Goal: Check status

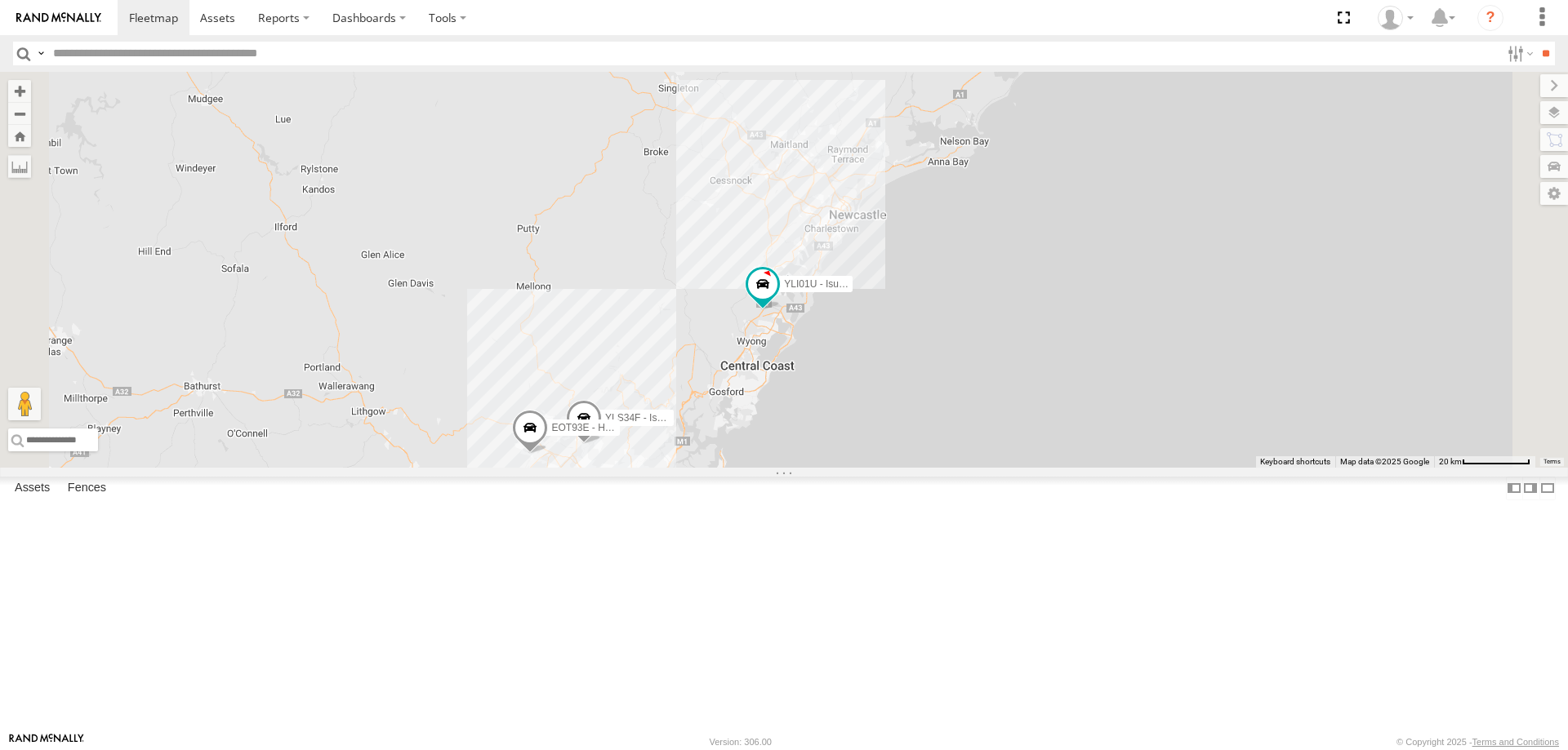
click at [1081, 373] on div "ECZ96U - Great Wall CS45WU - LDV EOT93E - HiAce YLI01U - Isuzu DMAX YLS34F - Is…" at bounding box center [784, 269] width 1568 height 396
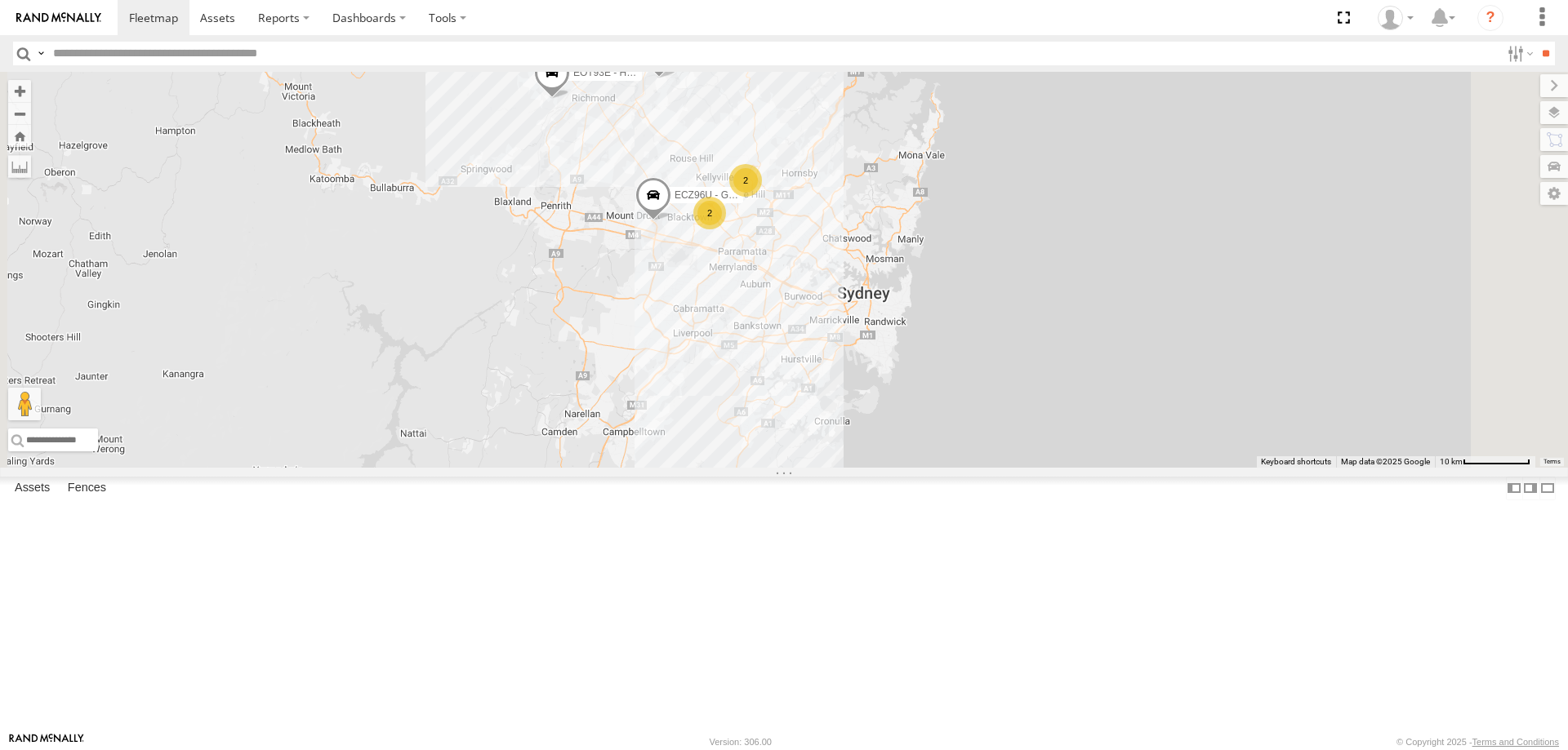
click at [671, 221] on span at bounding box center [653, 199] width 36 height 44
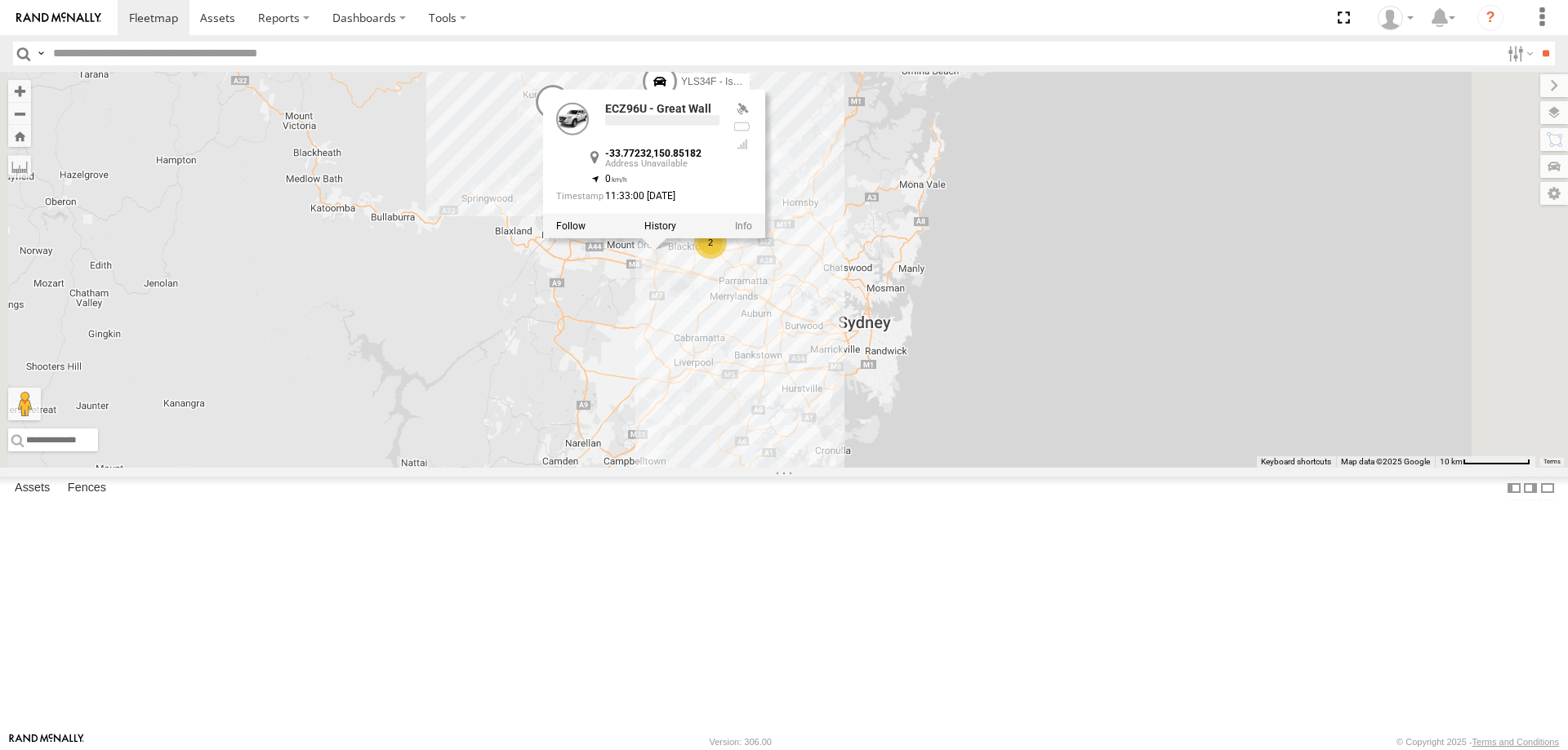
drag, startPoint x: 838, startPoint y: 391, endPoint x: 839, endPoint y: 450, distance: 59.0
click at [839, 450] on div "ECZ96U - Great Wall CS45WU - LDV EOT93E - HiAce YLI01U - Isuzu DMAX YLS34F - Is…" at bounding box center [784, 269] width 1568 height 396
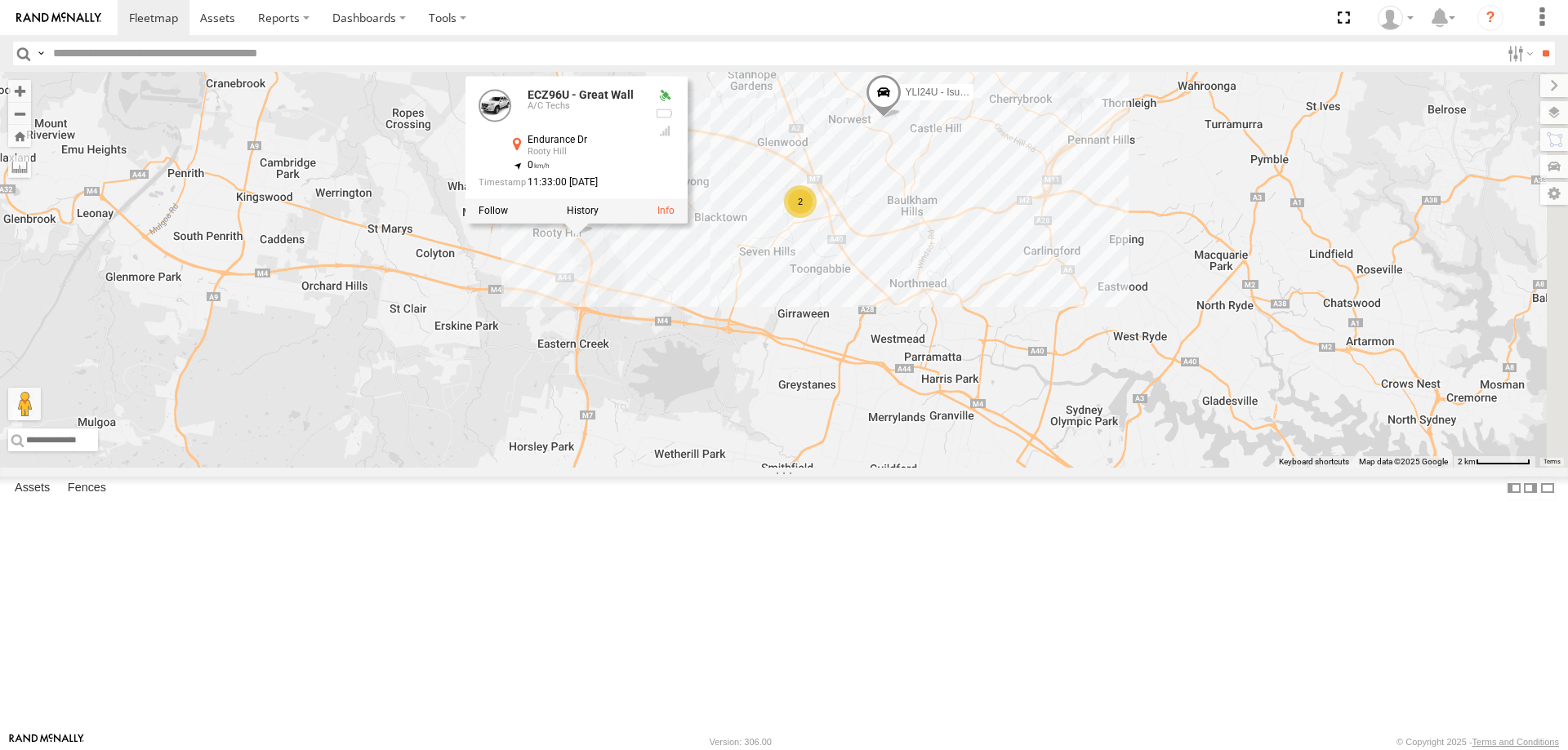
drag, startPoint x: 1155, startPoint y: 441, endPoint x: 1021, endPoint y: 442, distance: 134.0
click at [1021, 442] on div "ECZ96U - Great Wall CS45WU - LDV EOT93E - HiAce YLI01U - Isuzu DMAX YLS34F - Is…" at bounding box center [784, 269] width 1568 height 396
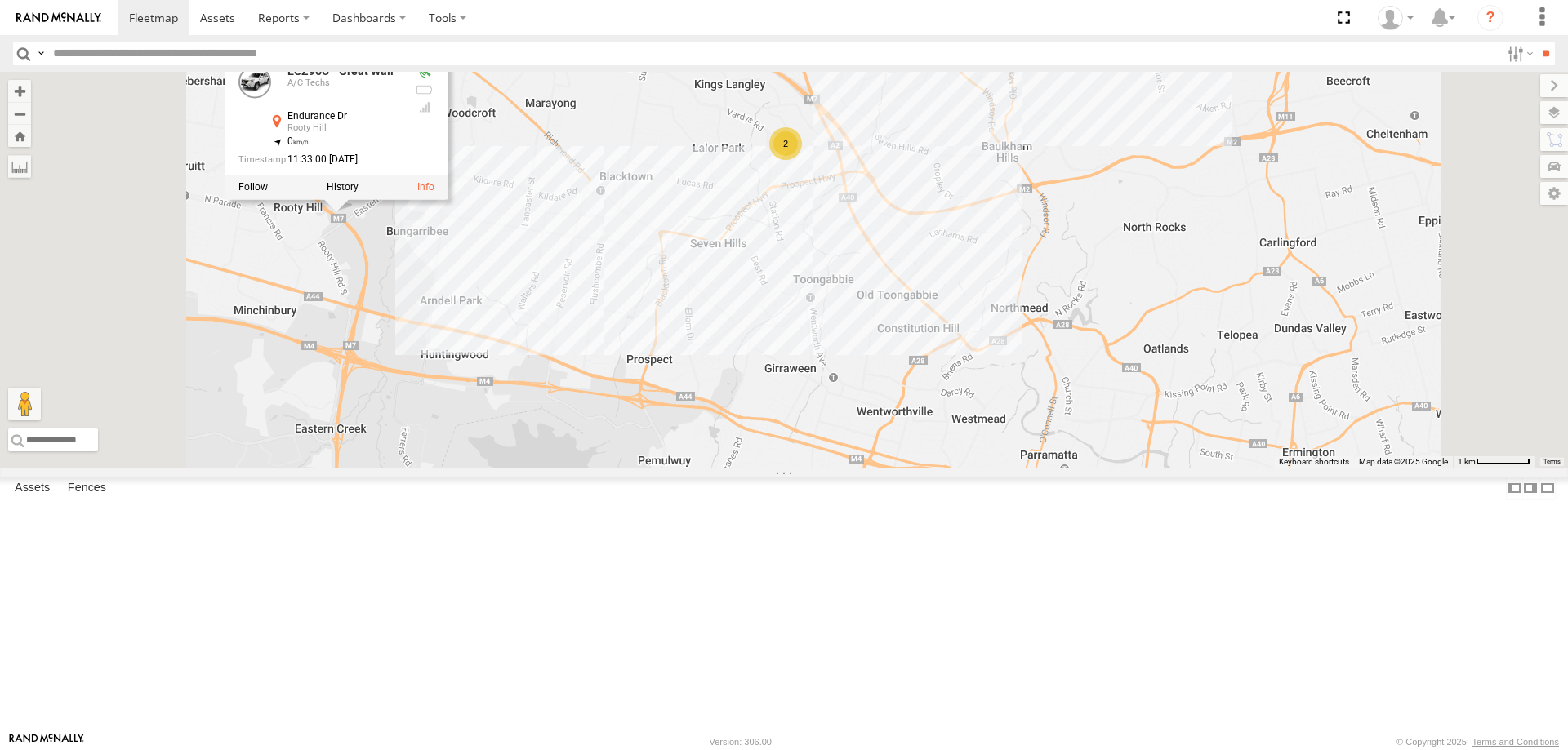
click at [1027, 462] on div "ECZ96U - Great Wall CS45WU - LDV EOT93E - HiAce YLI01U - Isuzu DMAX YLS34F - Is…" at bounding box center [784, 269] width 1568 height 396
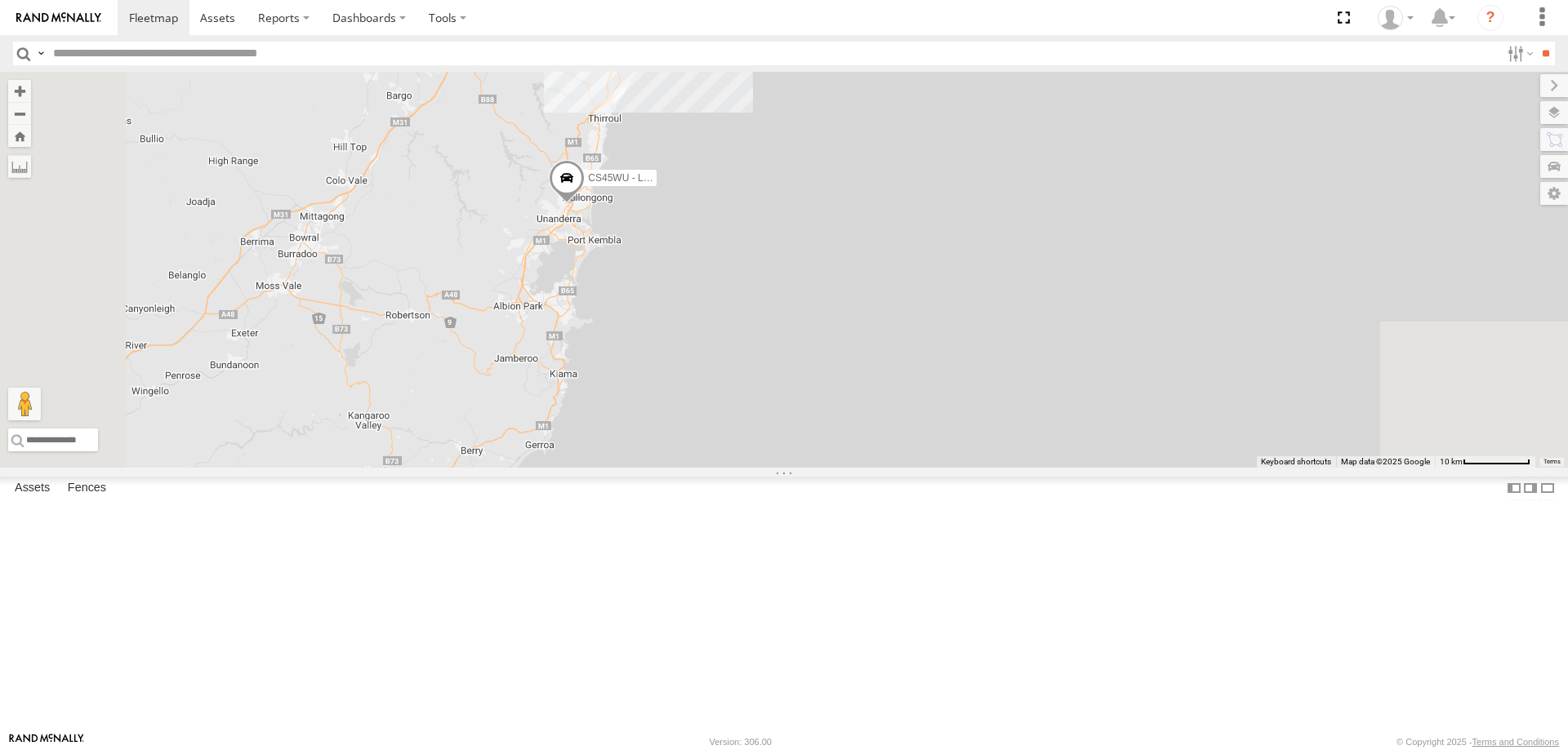
drag, startPoint x: 1015, startPoint y: 696, endPoint x: 1033, endPoint y: 232, distance: 464.3
click at [1033, 232] on div "CS45WU - LDV EOT93E - HiAce YLI01U - Isuzu DMAX YLS34F - Isuzu DMAX 2 3" at bounding box center [784, 269] width 1568 height 396
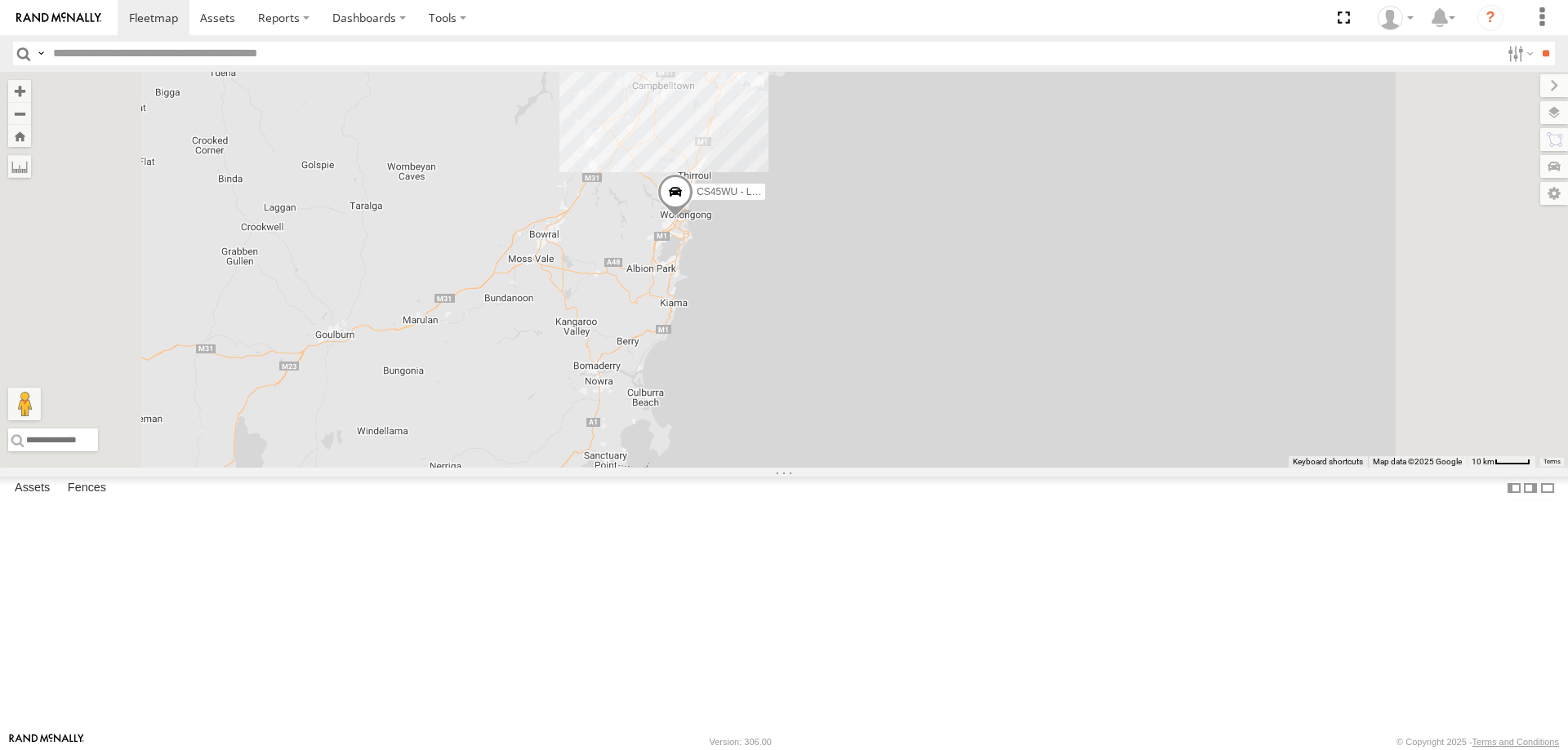
drag, startPoint x: 987, startPoint y: 214, endPoint x: 995, endPoint y: 421, distance: 207.2
click at [995, 421] on div "CS45WU - LDV EOT93E - HiAce YLI01U - Isuzu DMAX YLS34F - Isuzu DMAX ECZ96U - Gr…" at bounding box center [784, 269] width 1568 height 396
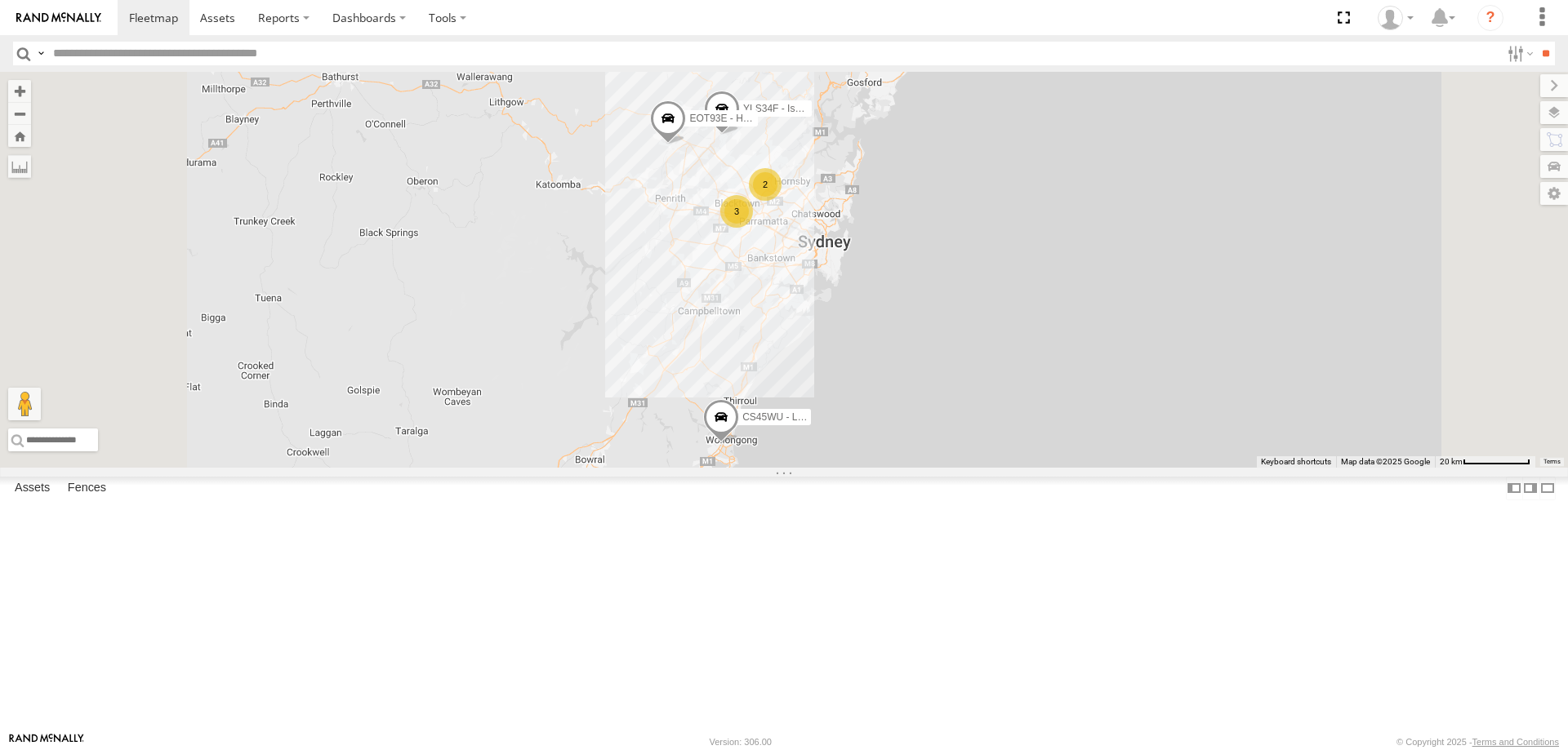
drag, startPoint x: 1091, startPoint y: 618, endPoint x: 1101, endPoint y: 500, distance: 118.4
click at [1101, 468] on div "CS45WU - LDV EOT93E - HiAce YLI01U - Isuzu DMAX YLS34F - Isuzu DMAX 2 3" at bounding box center [784, 269] width 1568 height 396
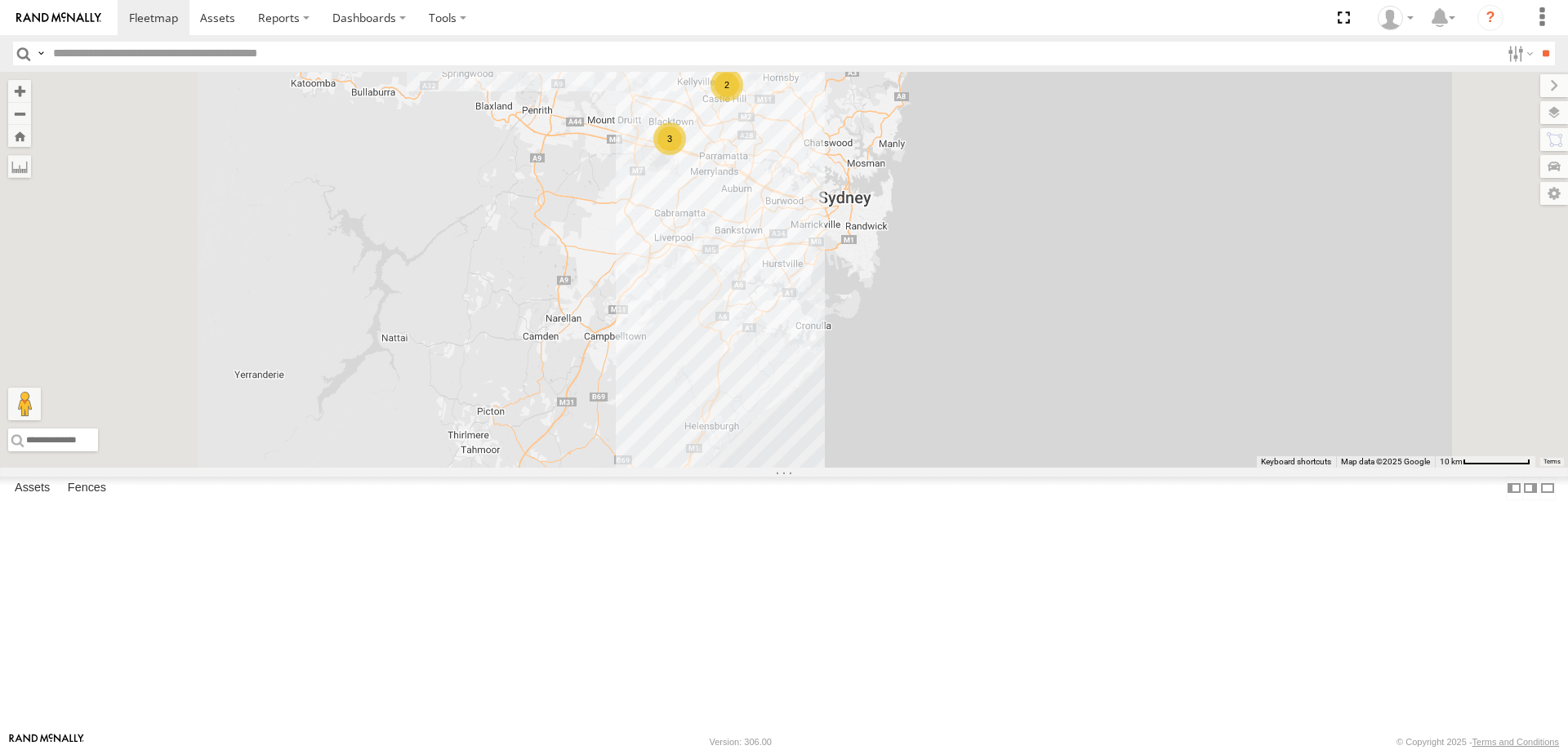
drag, startPoint x: 960, startPoint y: 320, endPoint x: 1013, endPoint y: 437, distance: 128.4
click at [1013, 437] on div "CS45WU - LDV EOT93E - HiAce YLI01U - Isuzu DMAX YLS34F - Isuzu DMAX 2 3" at bounding box center [784, 269] width 1568 height 396
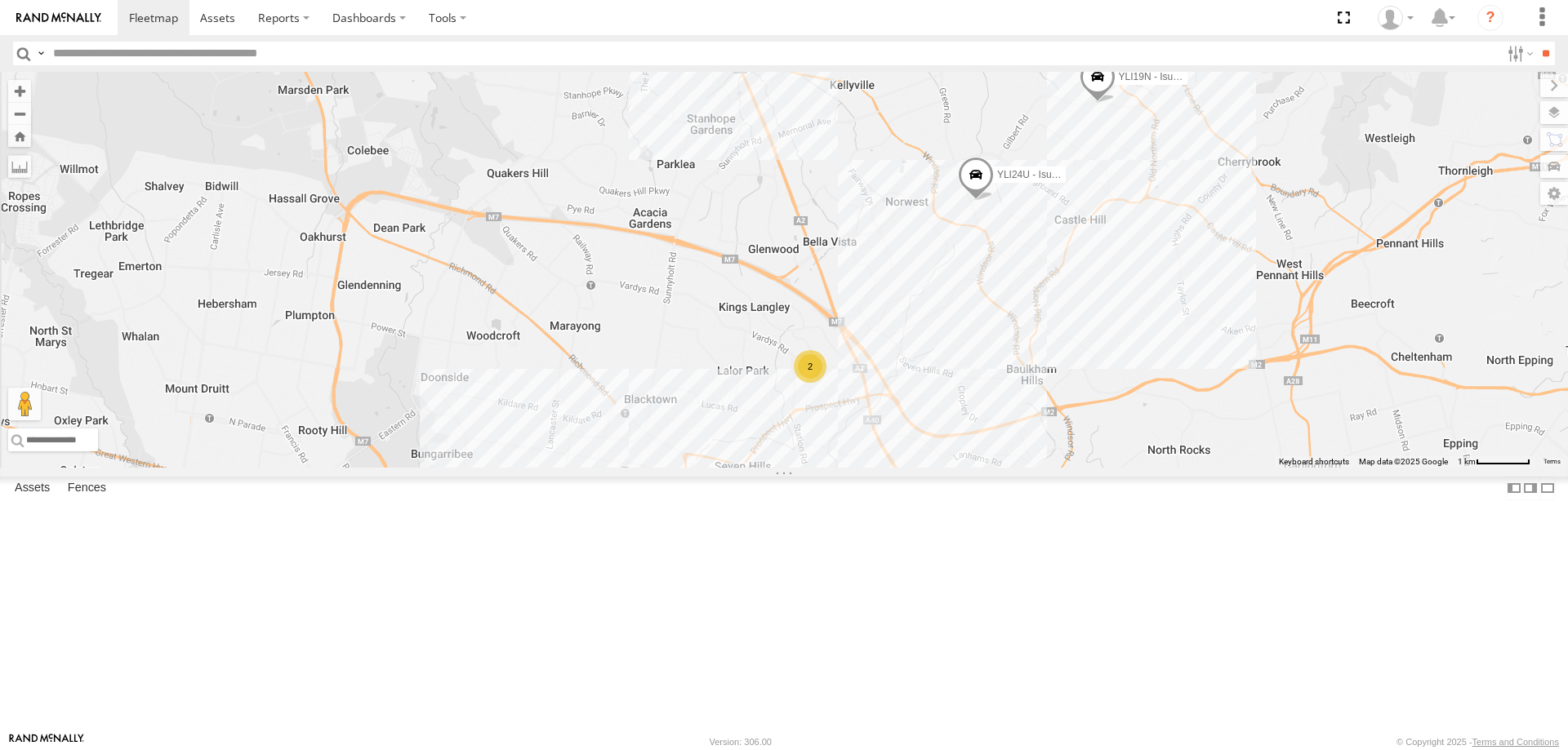
drag, startPoint x: 861, startPoint y: 313, endPoint x: 1442, endPoint y: 641, distance: 667.2
click at [1442, 468] on div "CS45WU - LDV EOT93E - HiAce YLI01U - Isuzu DMAX YLS34F - Isuzu DMAX YLI19N - Is…" at bounding box center [784, 269] width 1568 height 396
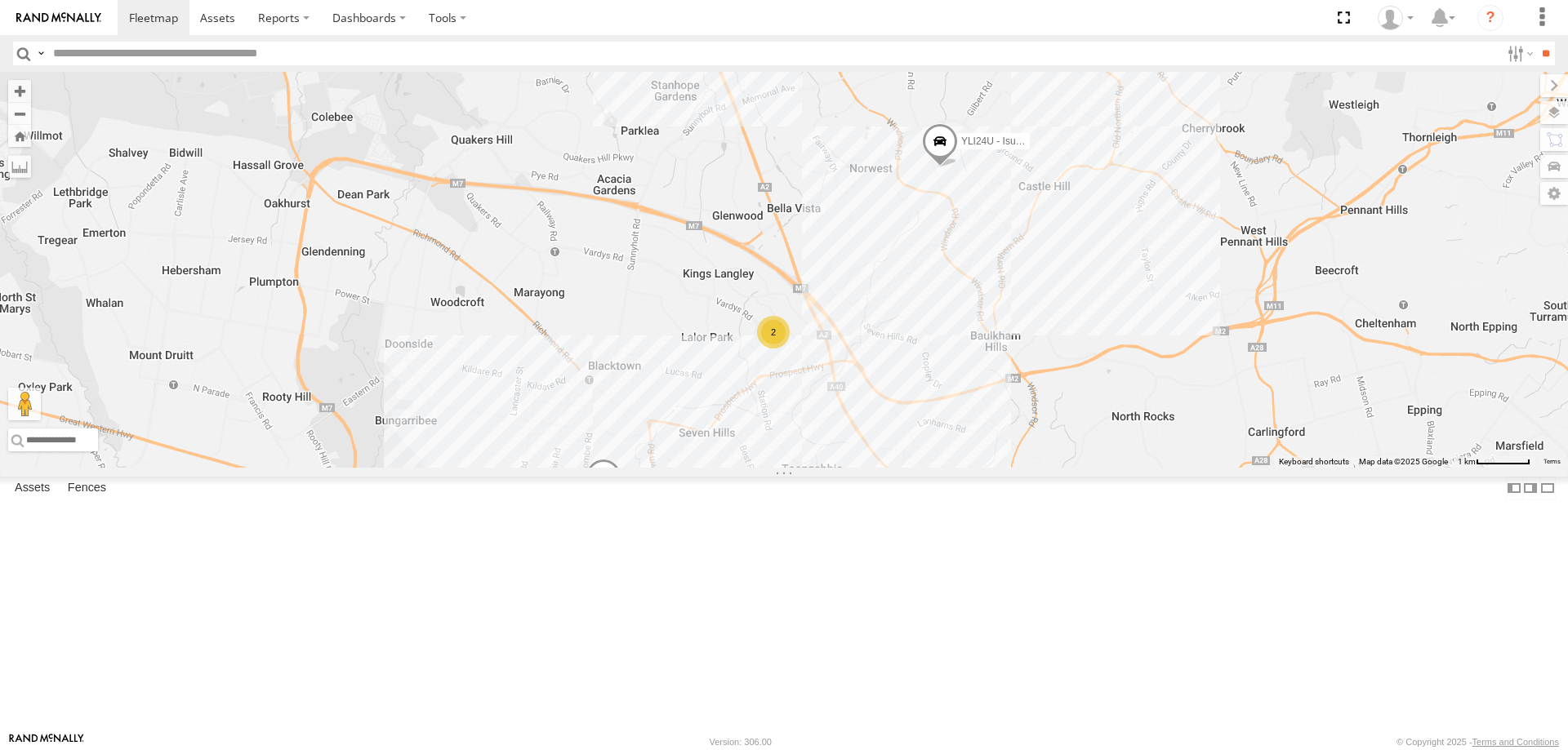
drag, startPoint x: 1371, startPoint y: 600, endPoint x: 1333, endPoint y: 564, distance: 52.3
click at [1333, 468] on div "CS45WU - LDV EOT93E - HiAce YLI01U - Isuzu DMAX YLS34F - Isuzu DMAX YLI19N - Is…" at bounding box center [784, 269] width 1568 height 396
click at [790, 349] on div "2" at bounding box center [774, 331] width 32 height 32
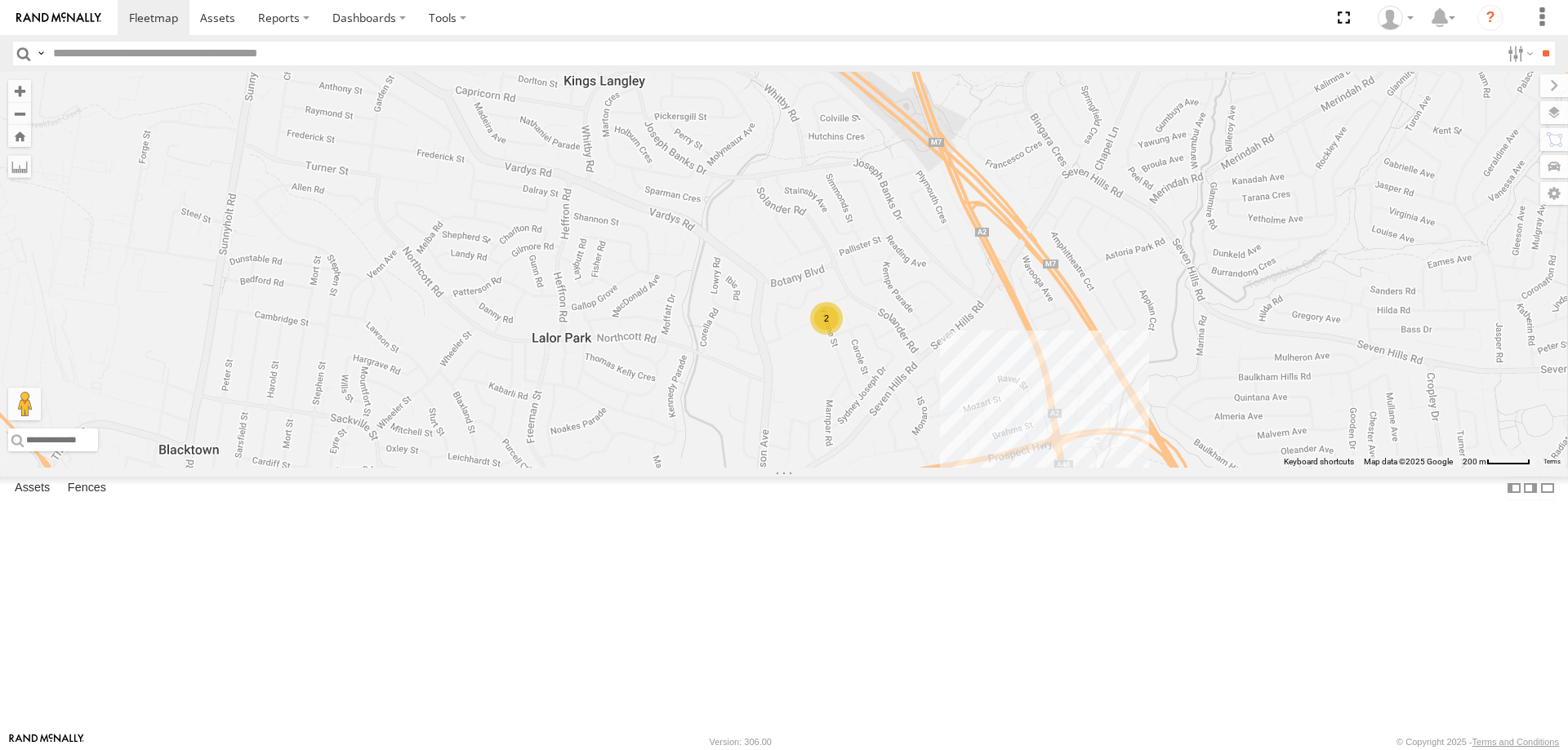
drag, startPoint x: 1253, startPoint y: 629, endPoint x: 1148, endPoint y: 534, distance: 141.6
click at [1148, 468] on div "CS45WU - LDV EOT93E - HiAce YLI01U - Isuzu DMAX YLS34F - Isuzu DMAX YLI19N - Is…" at bounding box center [784, 269] width 1568 height 396
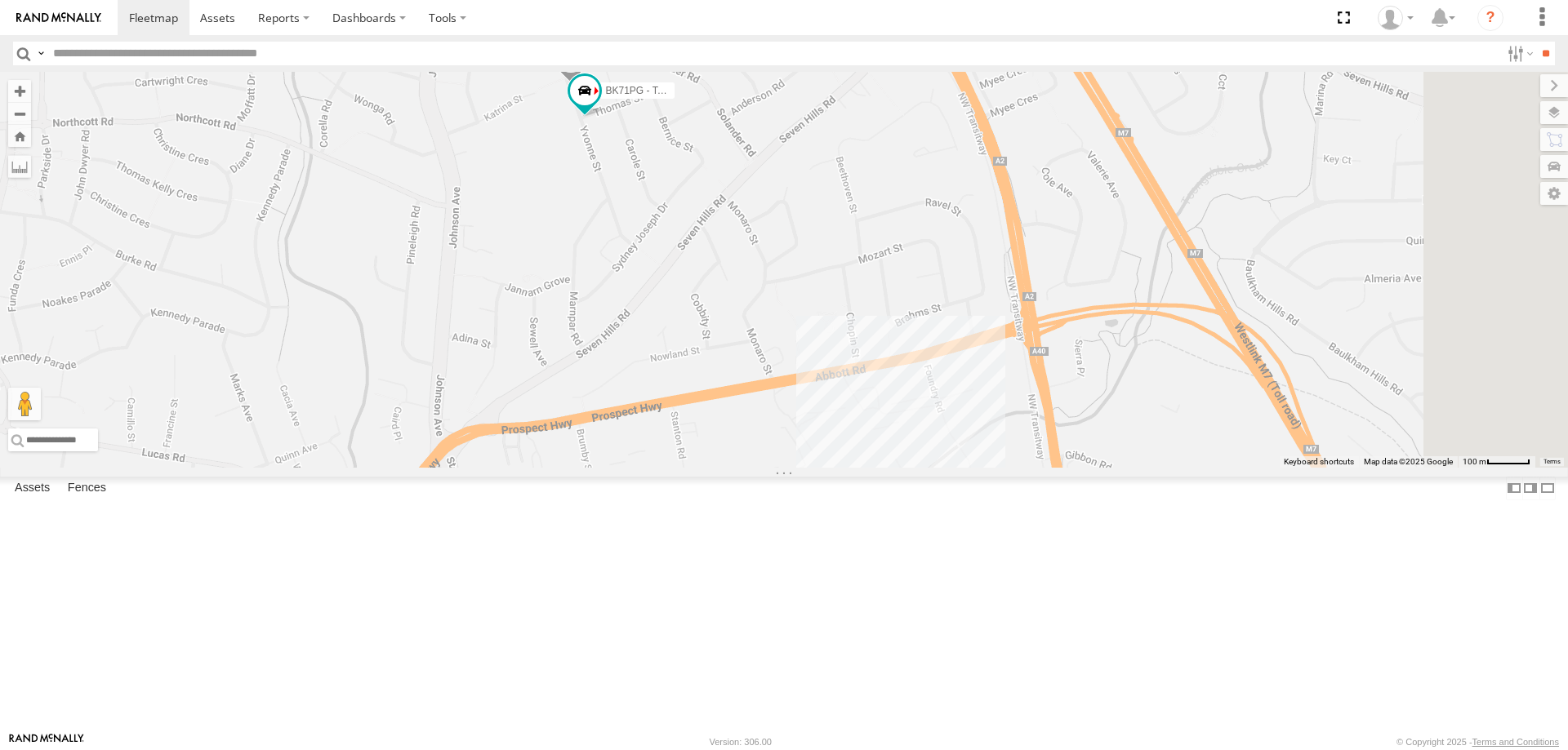
drag, startPoint x: 1195, startPoint y: 639, endPoint x: 1099, endPoint y: 590, distance: 107.8
click at [1099, 468] on div "CS45WU - LDV EOT93E - HiAce YLI01U - Isuzu DMAX YLS34F - Isuzu DMAX YLI19N - Is…" at bounding box center [784, 269] width 1568 height 396
drag, startPoint x: 647, startPoint y: 356, endPoint x: 580, endPoint y: 293, distance: 92.0
click at [643, 364] on div "CS45WU - LDV EOT93E - HiAce YLI01U - Isuzu DMAX YLS34F - Isuzu DMAX YLI19N - Is…" at bounding box center [784, 269] width 1568 height 396
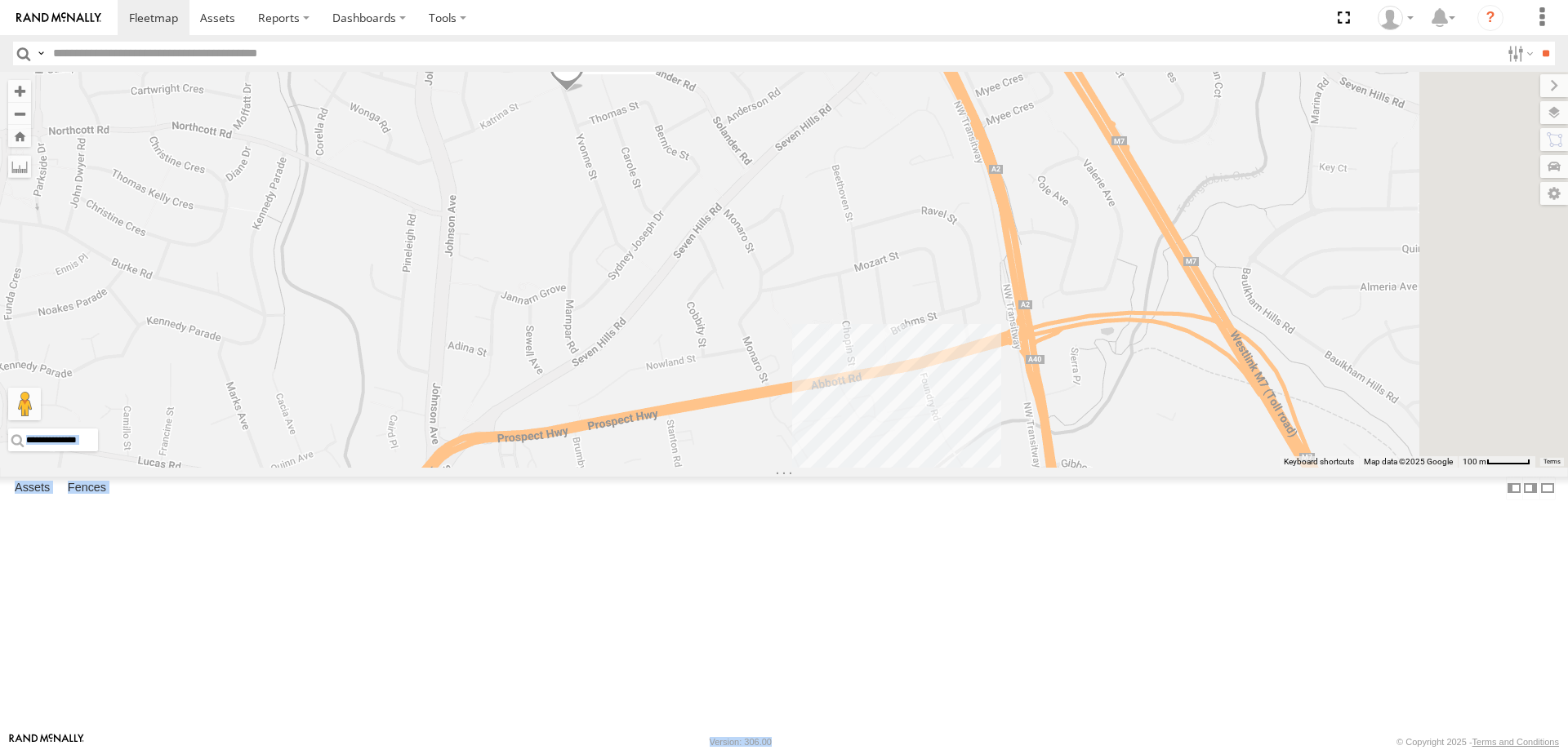
drag, startPoint x: 1033, startPoint y: 746, endPoint x: 973, endPoint y: 663, distance: 102.4
click at [973, 663] on body at bounding box center [784, 375] width 1568 height 750
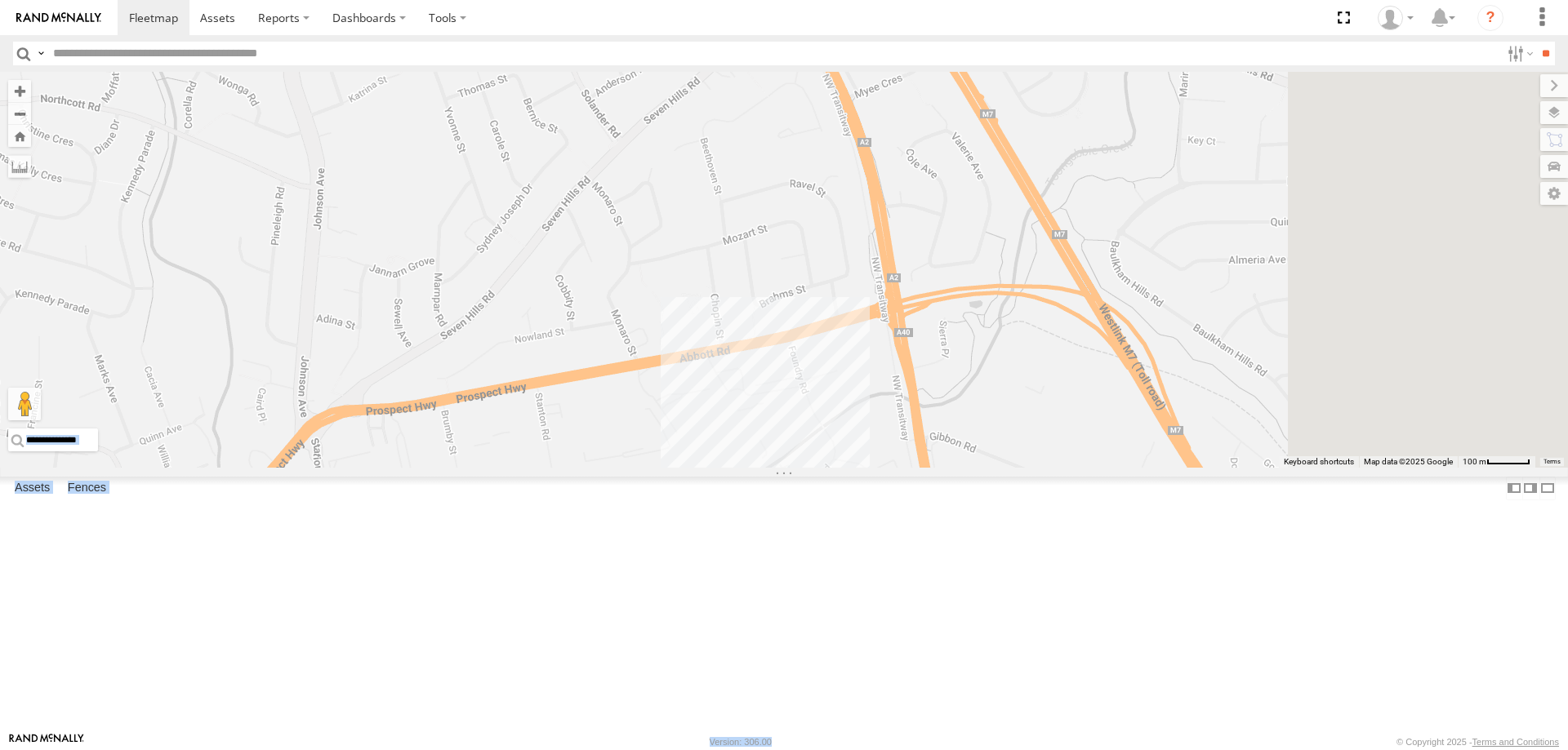
drag, startPoint x: 1126, startPoint y: 589, endPoint x: 993, endPoint y: 556, distance: 137.0
click at [993, 468] on div "CS45WU - LDV EOT93E - HiAce YLI01U - Isuzu DMAX YLS34F - Isuzu DMAX YLI19N - Is…" at bounding box center [784, 269] width 1568 height 396
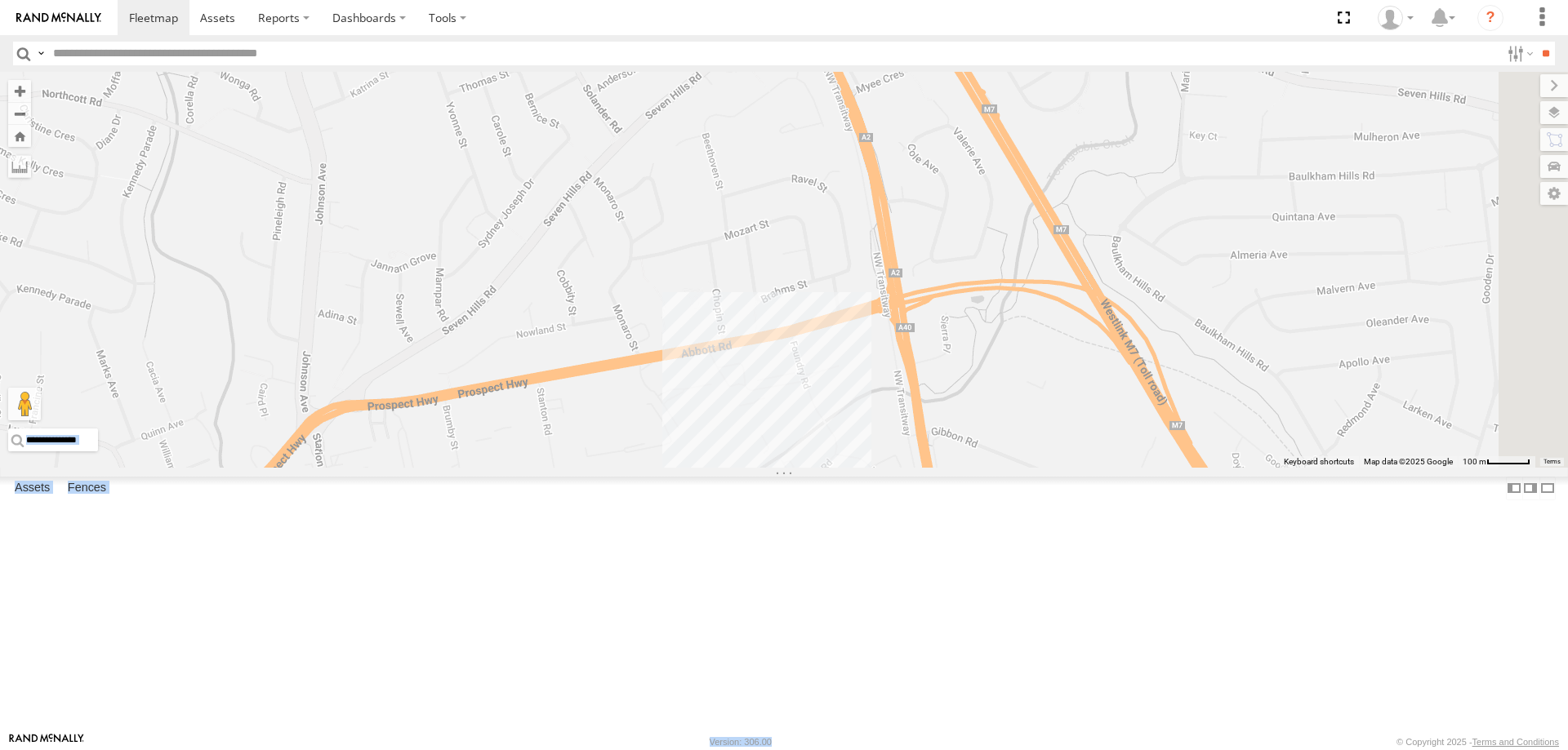
click at [1010, 468] on div "CS45WU - LDV EOT93E - HiAce YLI01U - Isuzu DMAX YLS34F - Isuzu DMAX YLI19N - Is…" at bounding box center [784, 269] width 1568 height 396
click at [0, 0] on div "BK71PG - Toyota Hiace Electrical Techs [PERSON_NAME][GEOGRAPHIC_DATA] -33.7611 …" at bounding box center [0, 0] width 0 height 0
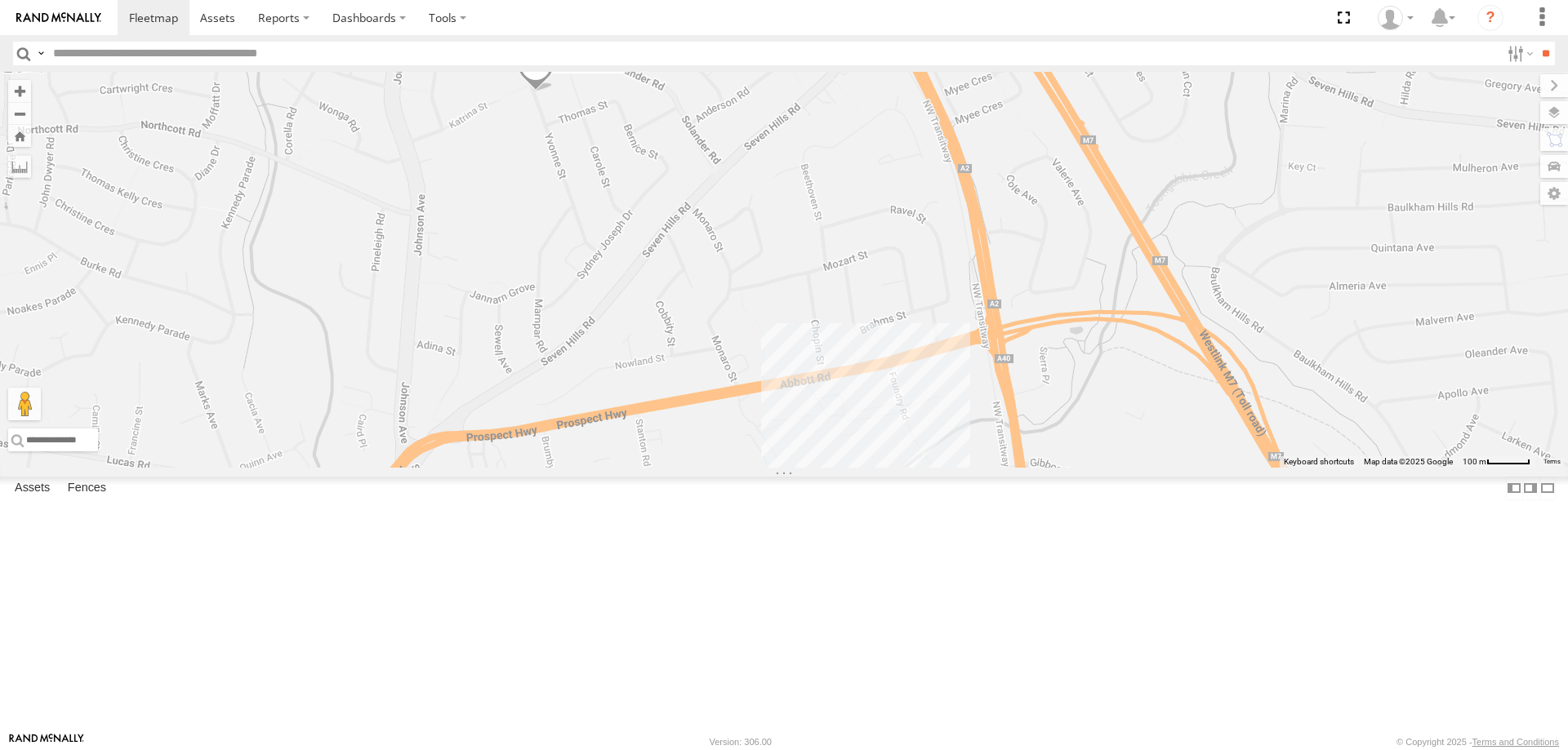
drag, startPoint x: 692, startPoint y: 371, endPoint x: 815, endPoint y: 405, distance: 127.6
click at [815, 405] on div "CS45WU - LDV EOT93E - HiAce YLI01U - Isuzu DMAX YLS34F - Isuzu DMAX YLI19N - Is…" at bounding box center [784, 269] width 1568 height 396
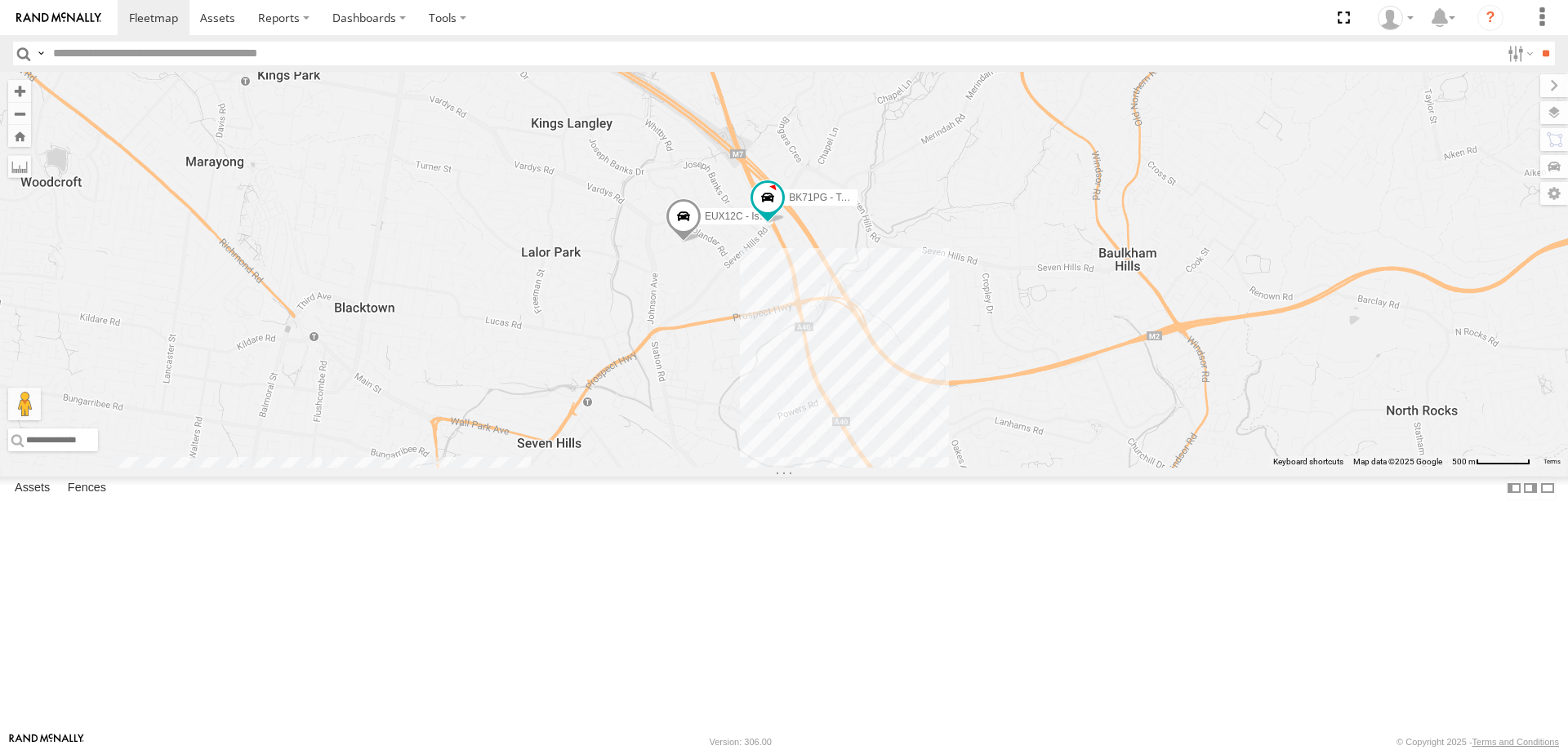
drag, startPoint x: 788, startPoint y: 422, endPoint x: 887, endPoint y: 431, distance: 99.4
click at [887, 431] on div "CS45WU - LDV EOT93E - HiAce YLI01U - Isuzu DMAX YLS34F - Isuzu DMAX YLI19N - Is…" at bounding box center [784, 269] width 1568 height 396
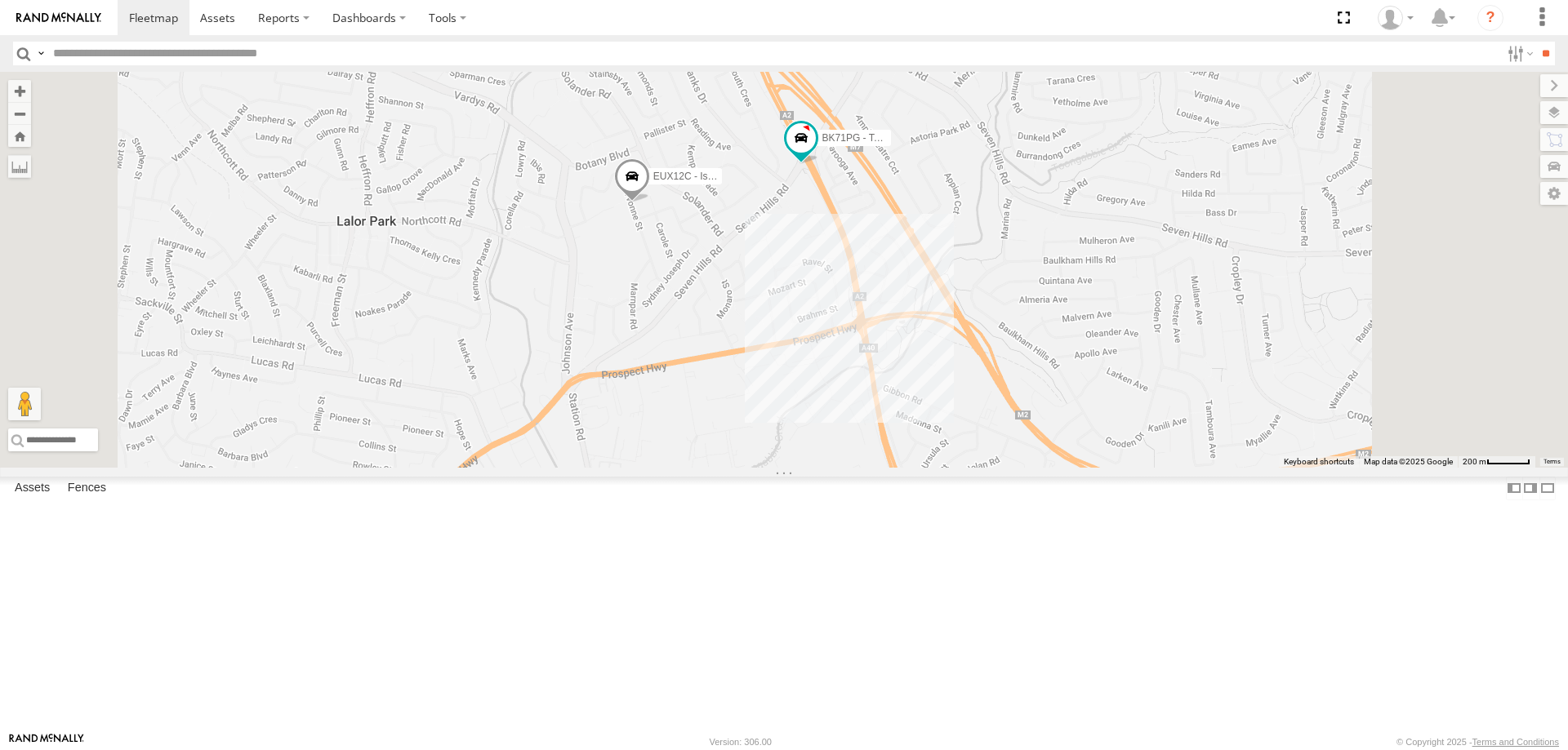
drag, startPoint x: 1000, startPoint y: 307, endPoint x: 999, endPoint y: 378, distance: 71.0
click at [999, 378] on div "CS45WU - LDV EOT93E - HiAce YLI01U - Isuzu DMAX YLS34F - Isuzu DMAX YLI19N - Is…" at bounding box center [784, 269] width 1568 height 396
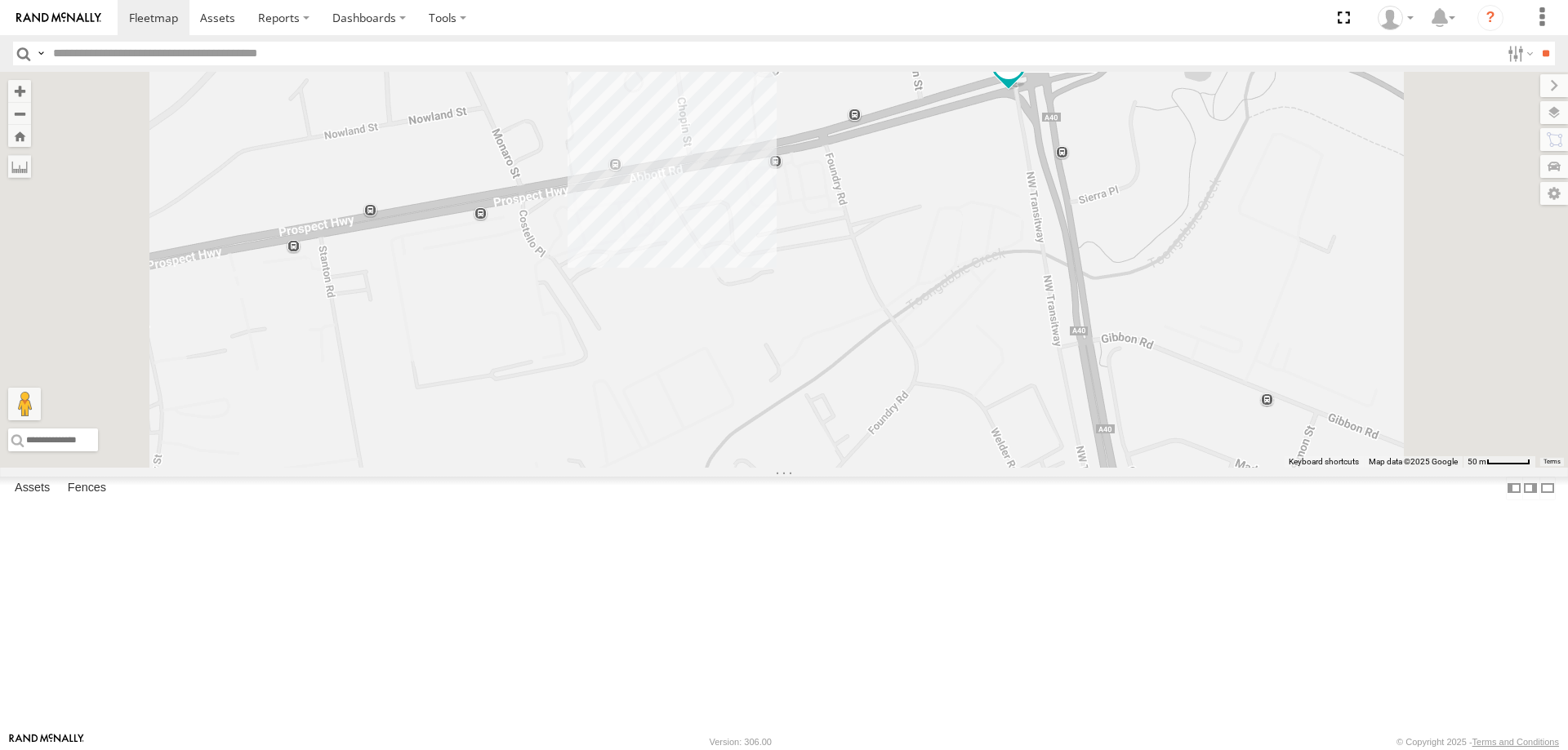
drag, startPoint x: 782, startPoint y: 412, endPoint x: 820, endPoint y: 306, distance: 112.6
click at [820, 306] on div "CS45WU - LDV EOT93E - HiAce YLI01U - Isuzu DMAX YLS34F - Isuzu DMAX YLI19N - Is…" at bounding box center [784, 269] width 1568 height 396
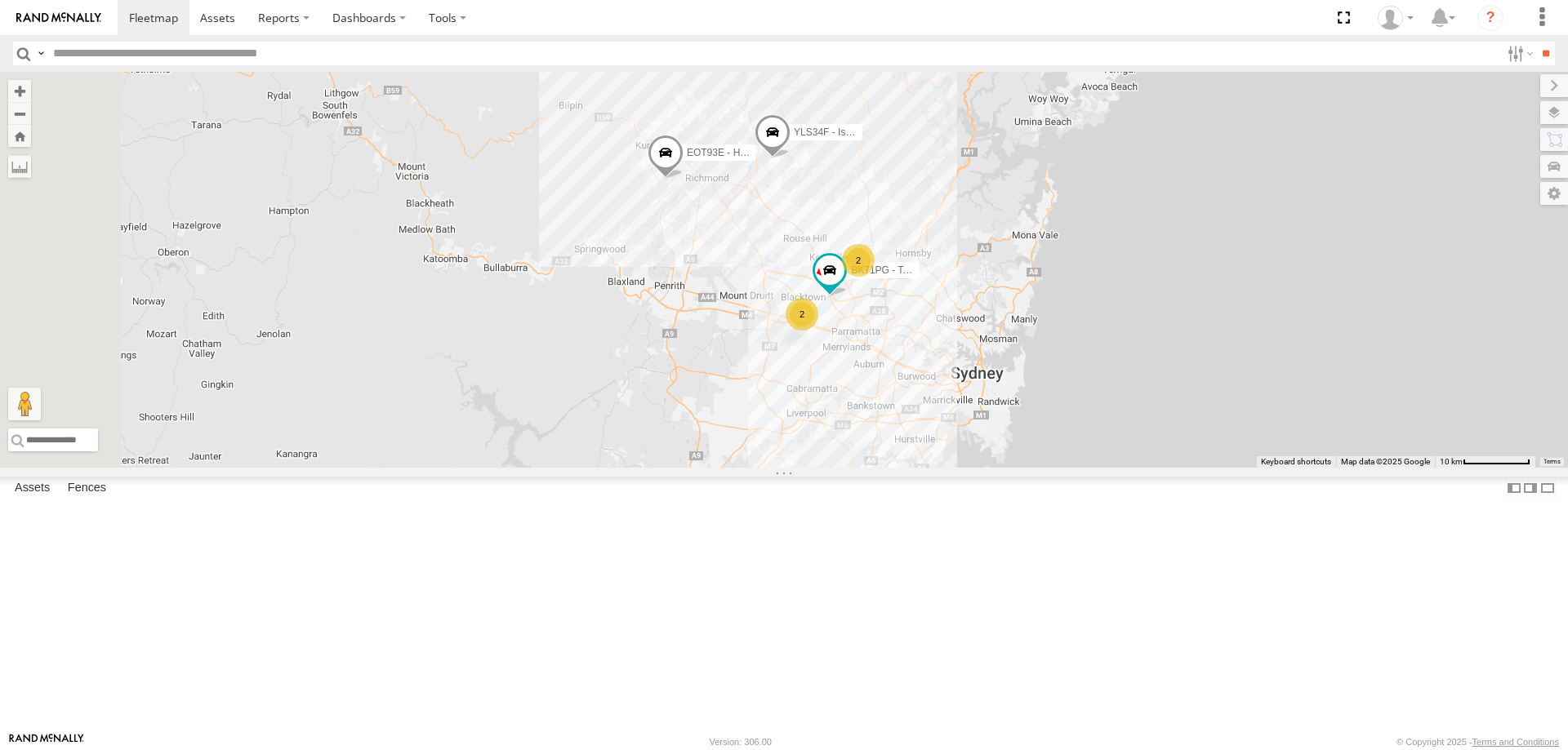
drag, startPoint x: 1181, startPoint y: 643, endPoint x: 1213, endPoint y: 721, distance: 84.3
click at [1213, 468] on div "CS45WU - LDV EOT93E - HiAce YLI01U - Isuzu DMAX YLS34F - Isuzu DMAX BK71PG - To…" at bounding box center [784, 269] width 1568 height 396
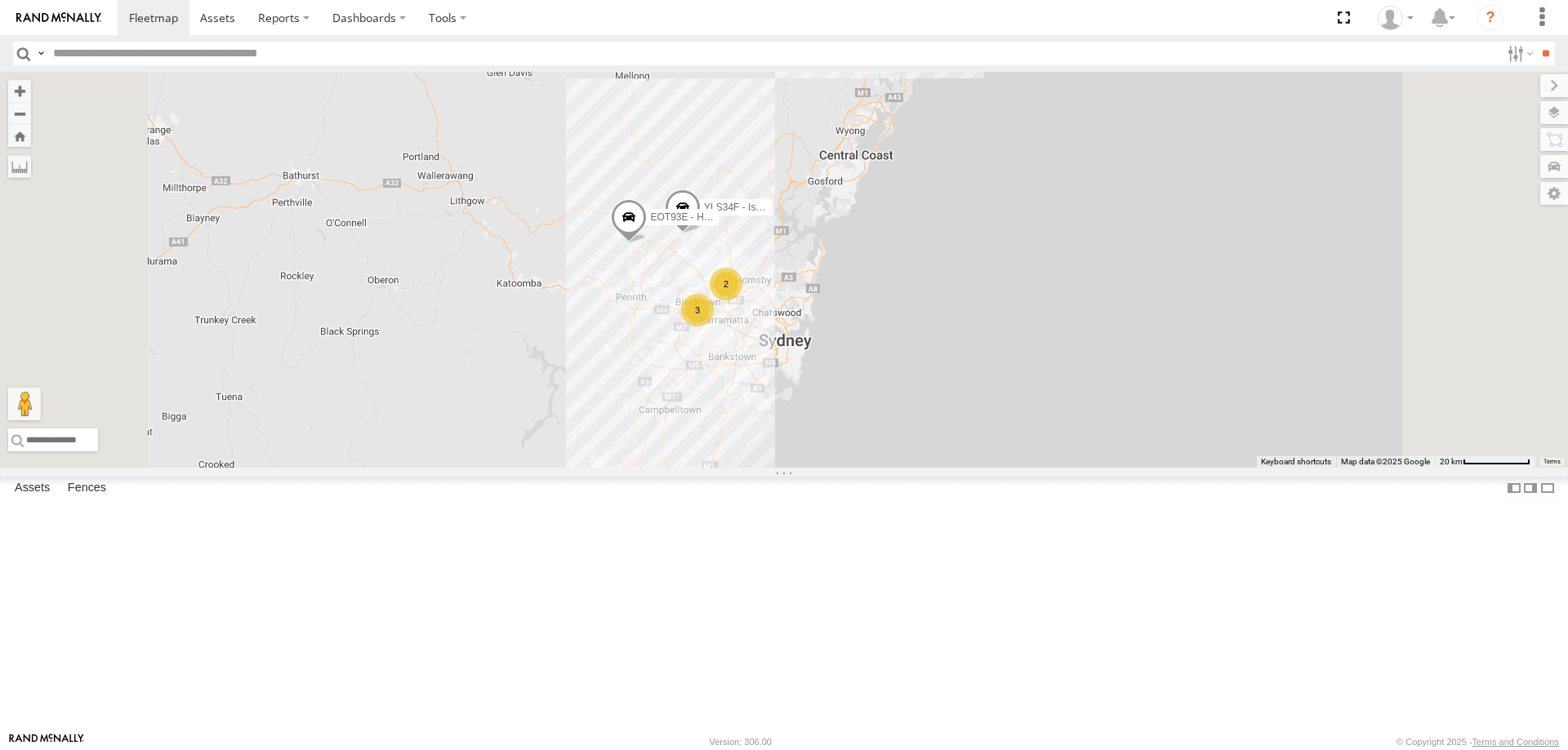
click at [714, 326] on div "3" at bounding box center [697, 310] width 32 height 32
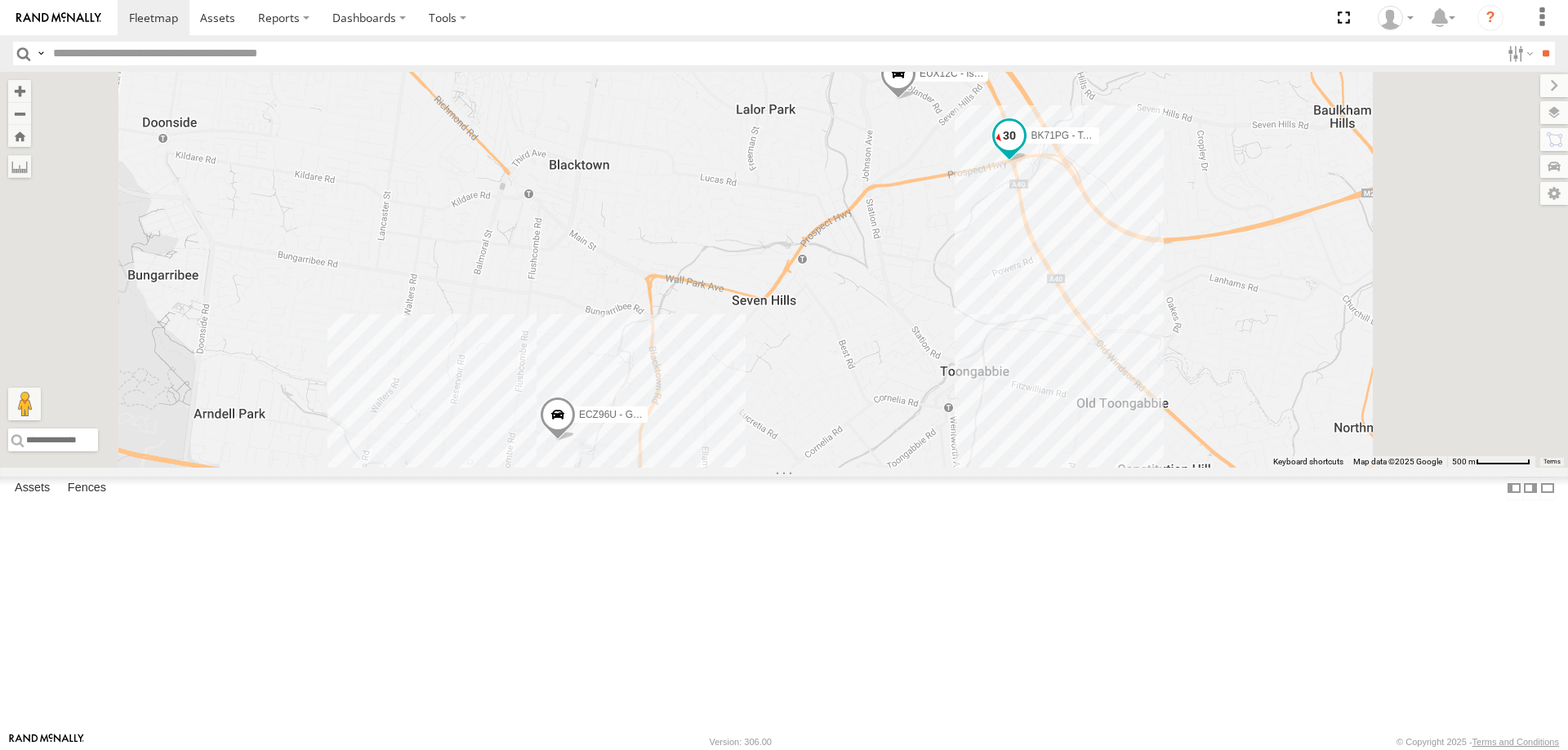
click at [1024, 150] on span at bounding box center [1010, 136] width 29 height 29
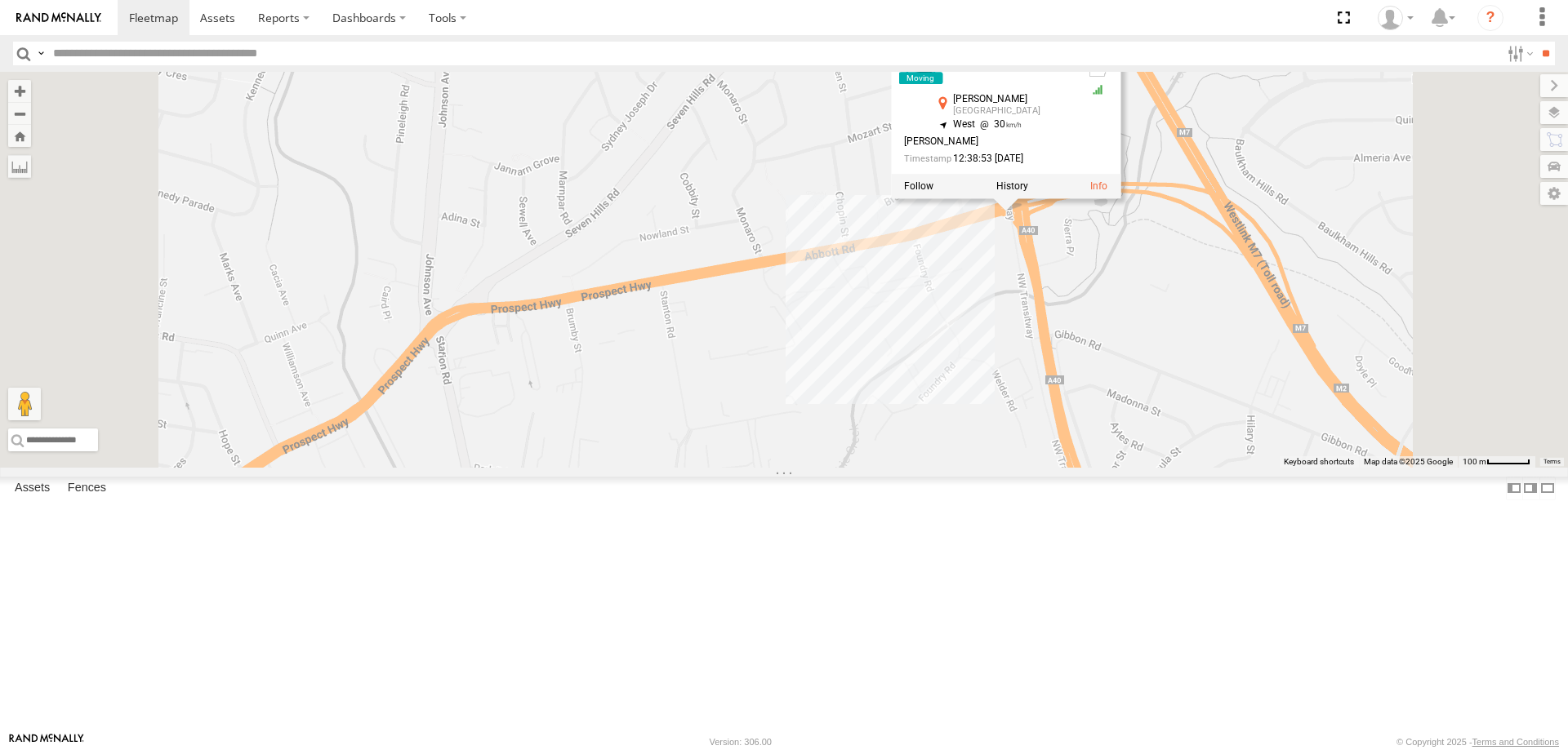
drag, startPoint x: 1205, startPoint y: 232, endPoint x: 1165, endPoint y: 412, distance: 184.4
click at [1165, 412] on div "CS45WU - LDV EOT93E - HiAce YLI01U - Isuzu DMAX YLS34F - Isuzu DMAX ECZ96U - Gr…" at bounding box center [784, 269] width 1568 height 396
